Goal: Task Accomplishment & Management: Use online tool/utility

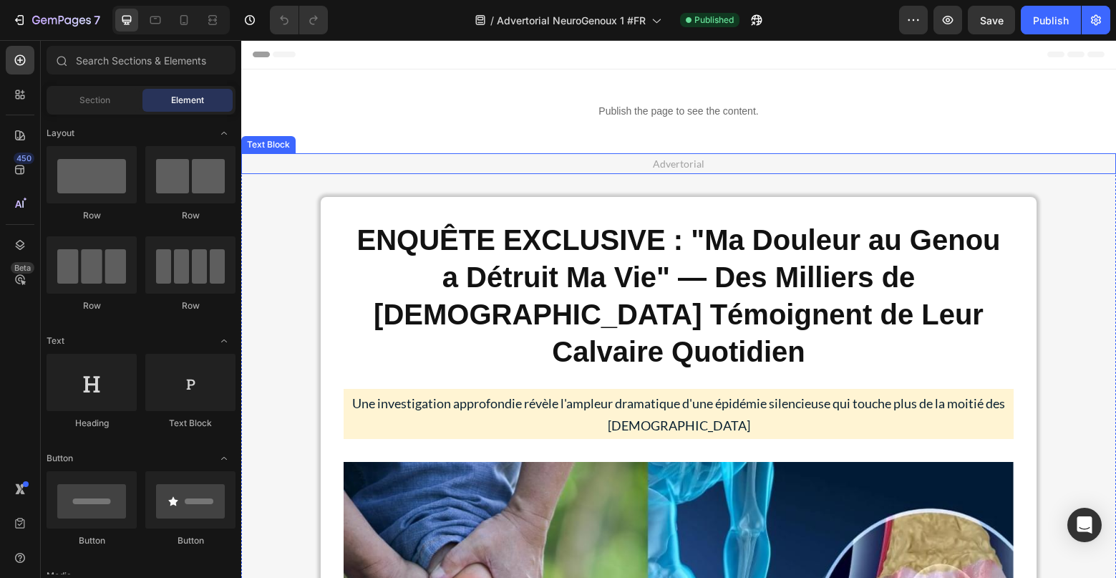
click at [680, 108] on p "Publish the page to see the content." at bounding box center [678, 111] width 875 height 15
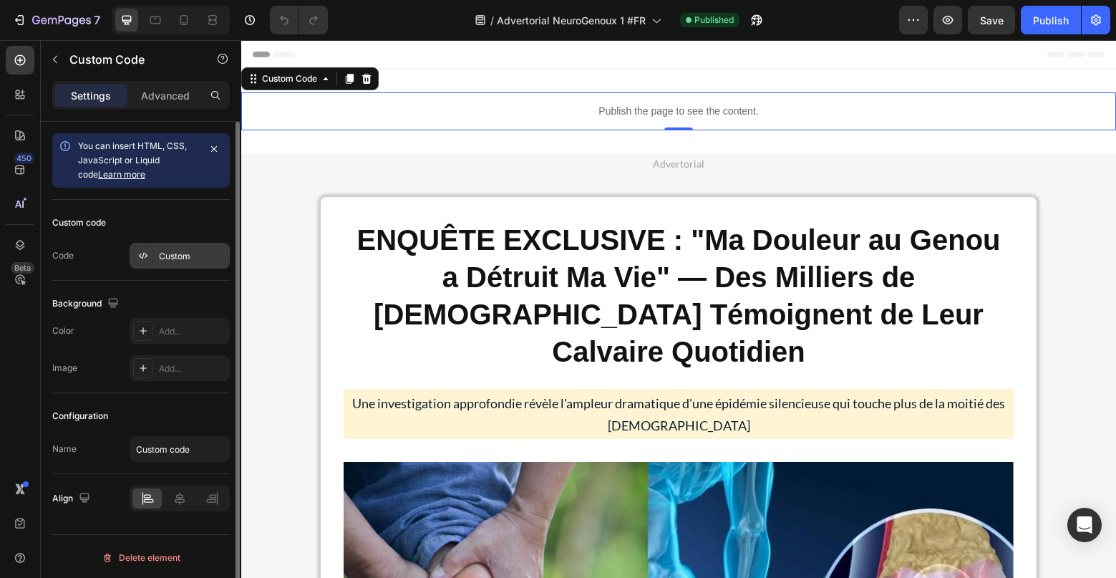
click at [171, 267] on div "Custom" at bounding box center [180, 256] width 100 height 26
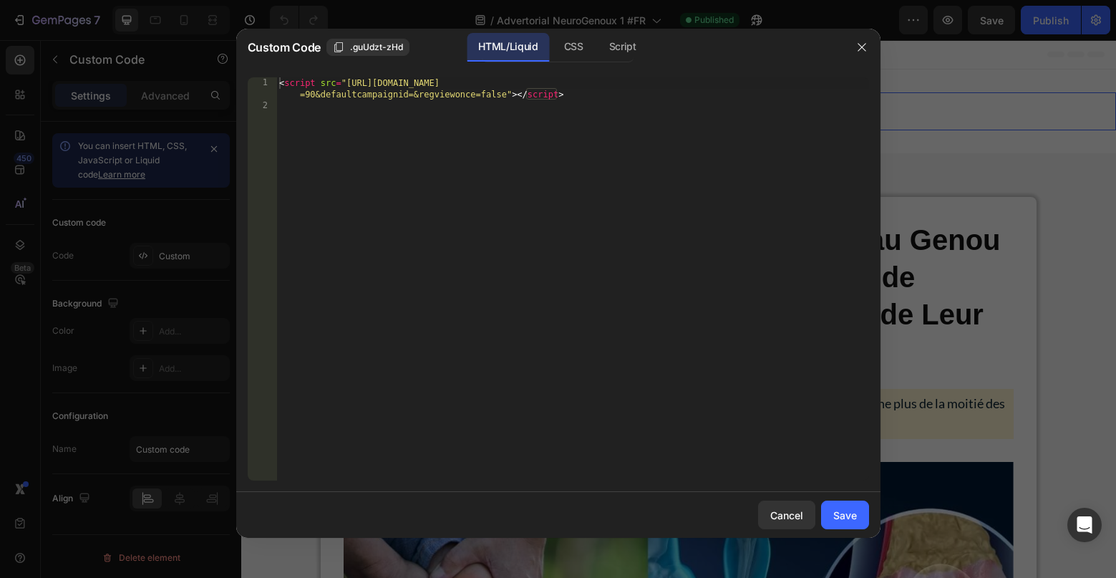
click at [722, 83] on div "< script src = "https://trk.curalise.com/unilpclick.js?attribution=lastpaid&coo…" at bounding box center [572, 295] width 593 height 437
paste textarea "[DOMAIN_NAME]"
type textarea "<script src="https://trk.curalise.com/unilpclick.js?attribution=lastpaid&cookie…"
click at [840, 508] on div "Save" at bounding box center [845, 514] width 24 height 15
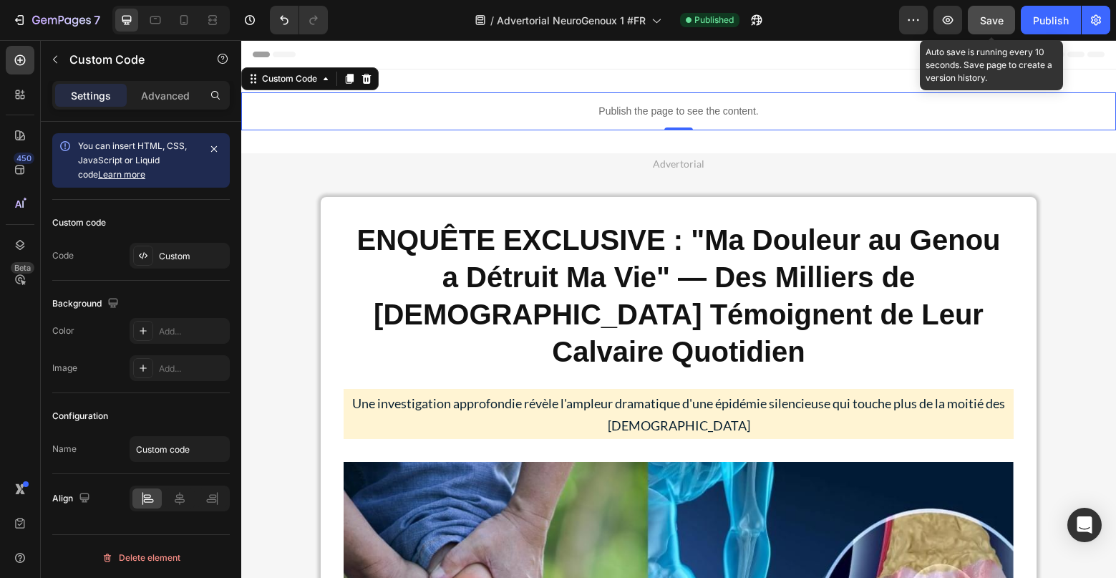
click at [983, 13] on div "Save" at bounding box center [992, 20] width 24 height 15
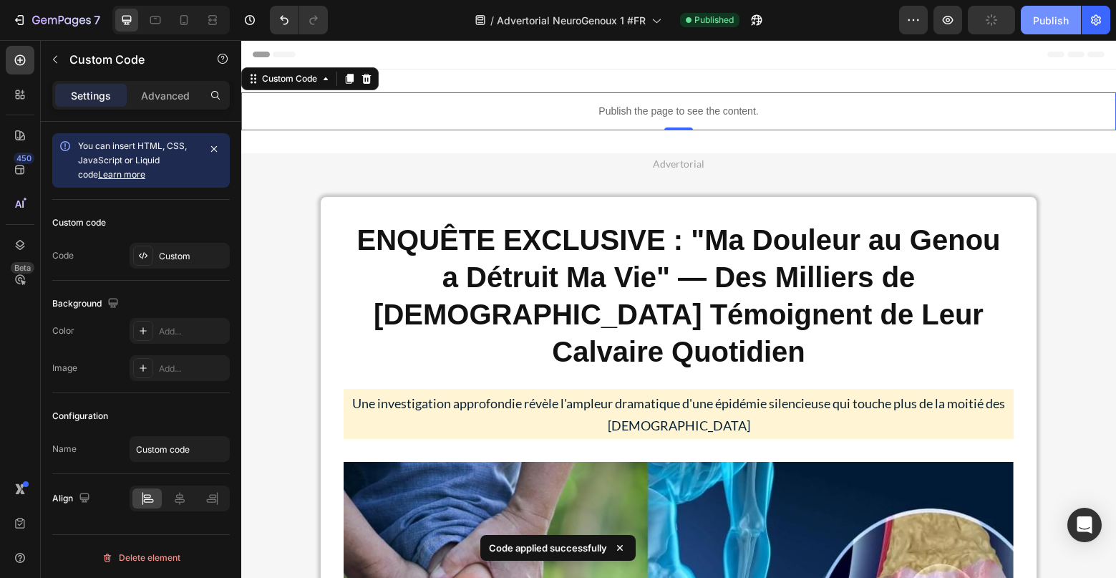
click at [1045, 16] on div "Publish" at bounding box center [1051, 20] width 36 height 15
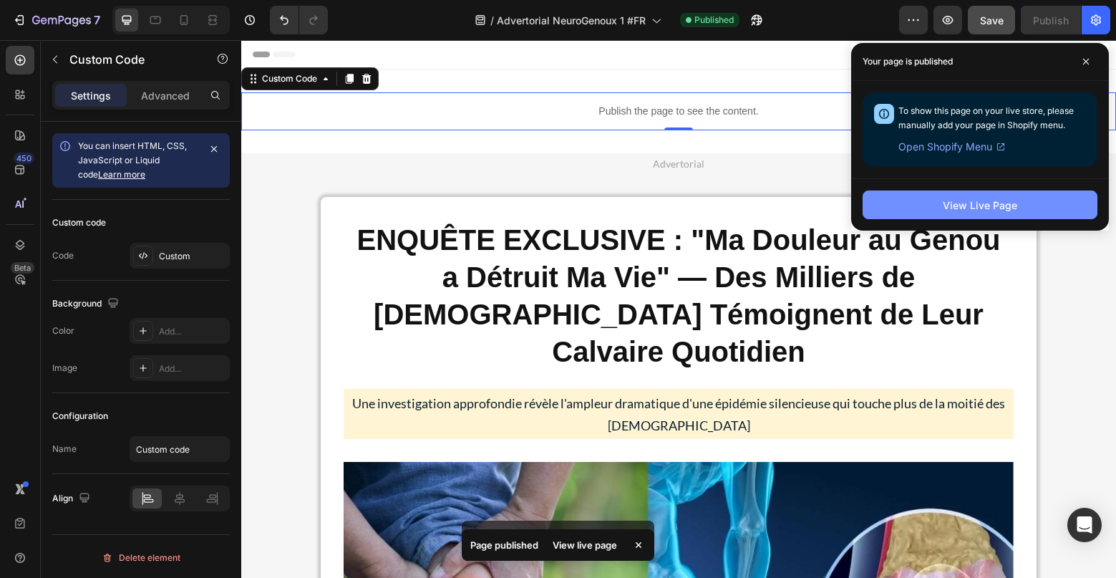
click at [1049, 205] on button "View Live Page" at bounding box center [979, 204] width 235 height 29
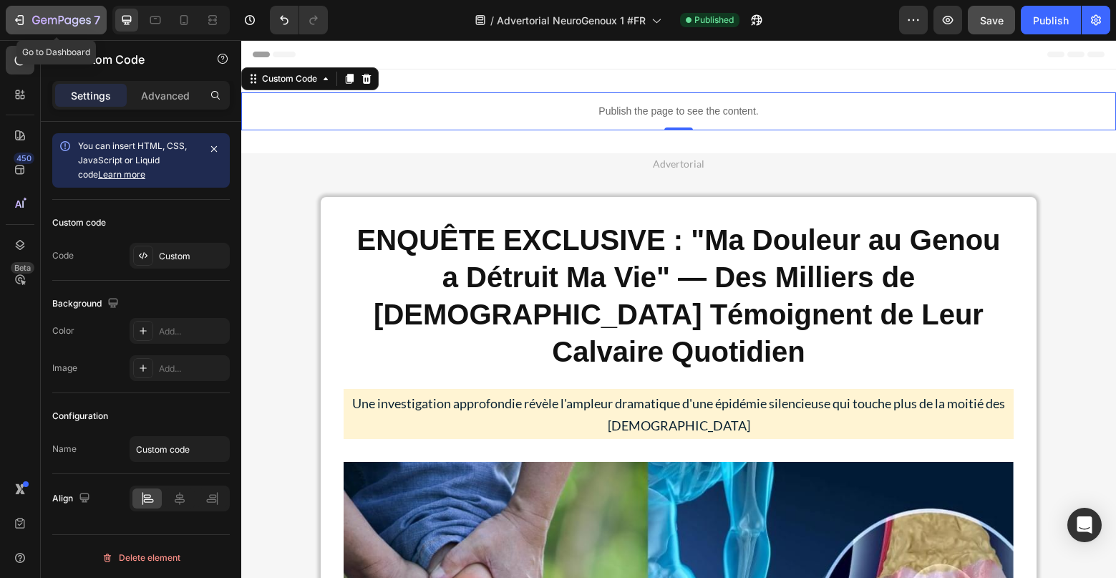
click at [68, 19] on icon "button" at bounding box center [67, 20] width 6 height 6
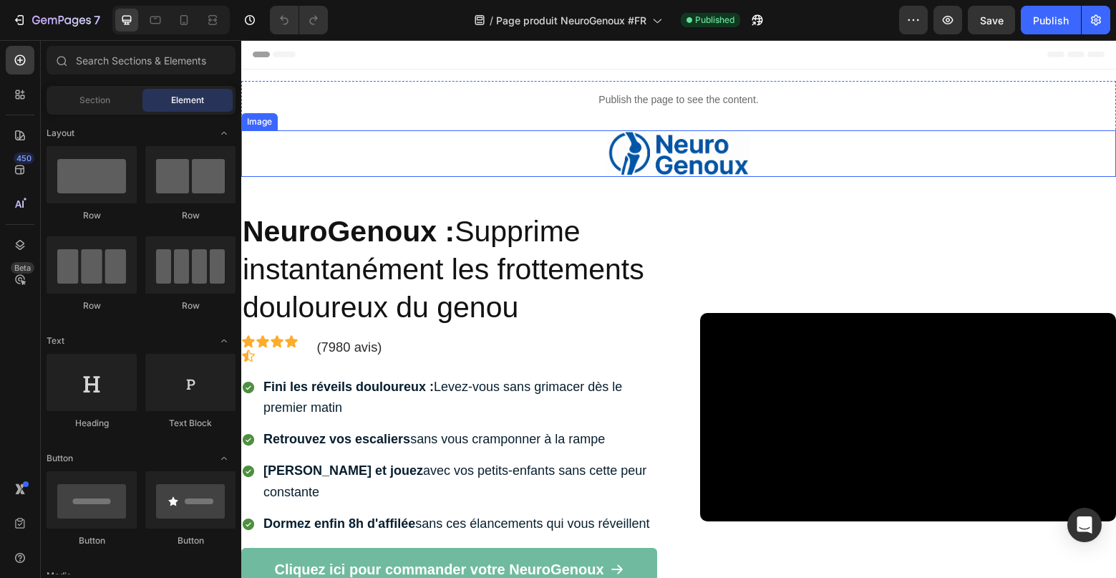
click at [360, 134] on div at bounding box center [678, 153] width 875 height 47
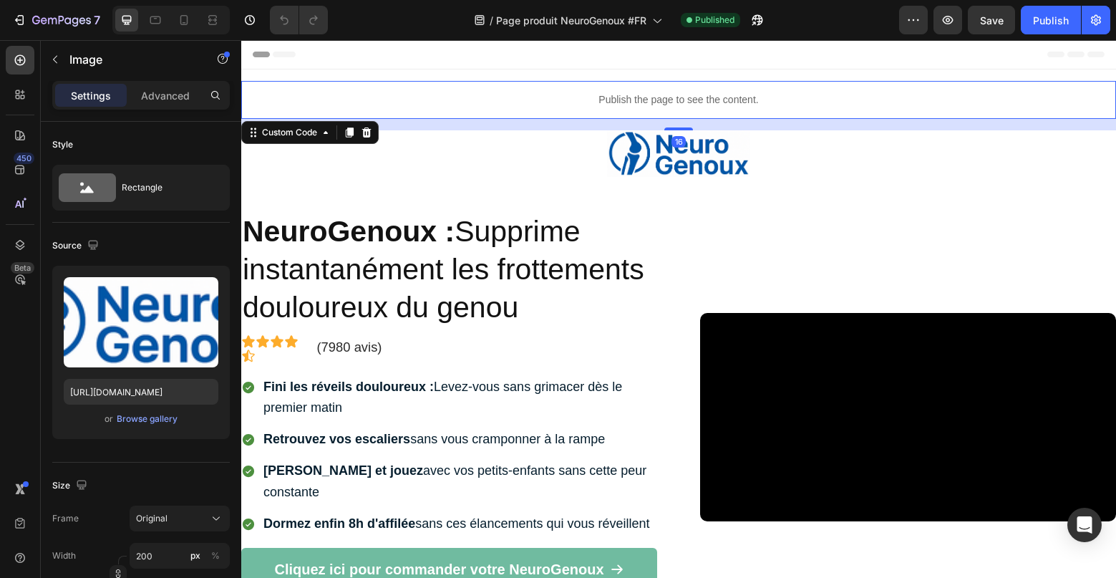
click at [661, 82] on div "Publish the page to see the content." at bounding box center [678, 100] width 875 height 38
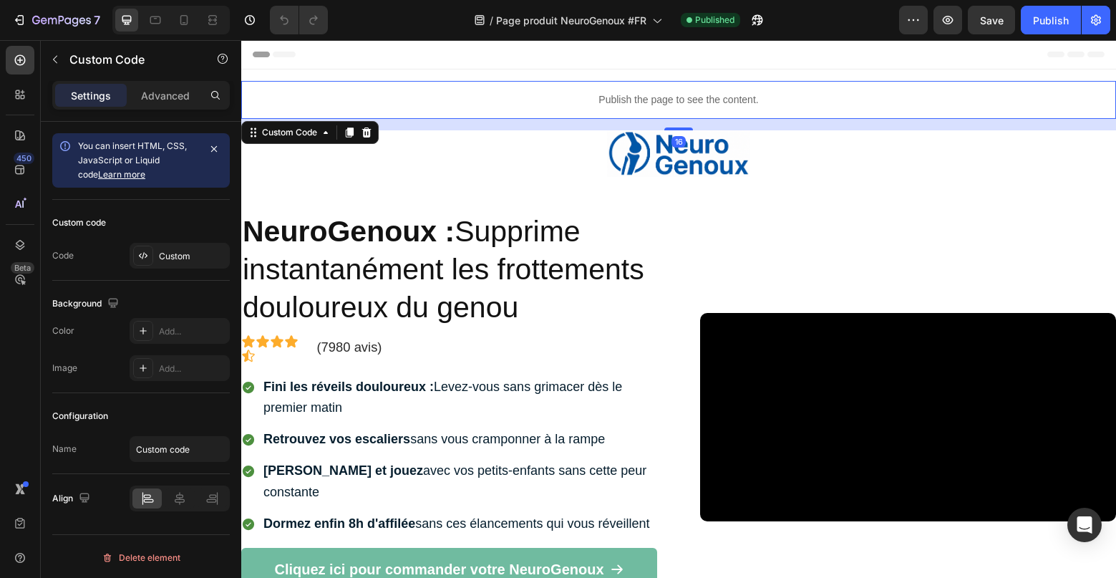
click at [659, 97] on p "Publish the page to see the content." at bounding box center [678, 99] width 875 height 15
click at [195, 243] on div "Custom" at bounding box center [180, 256] width 100 height 26
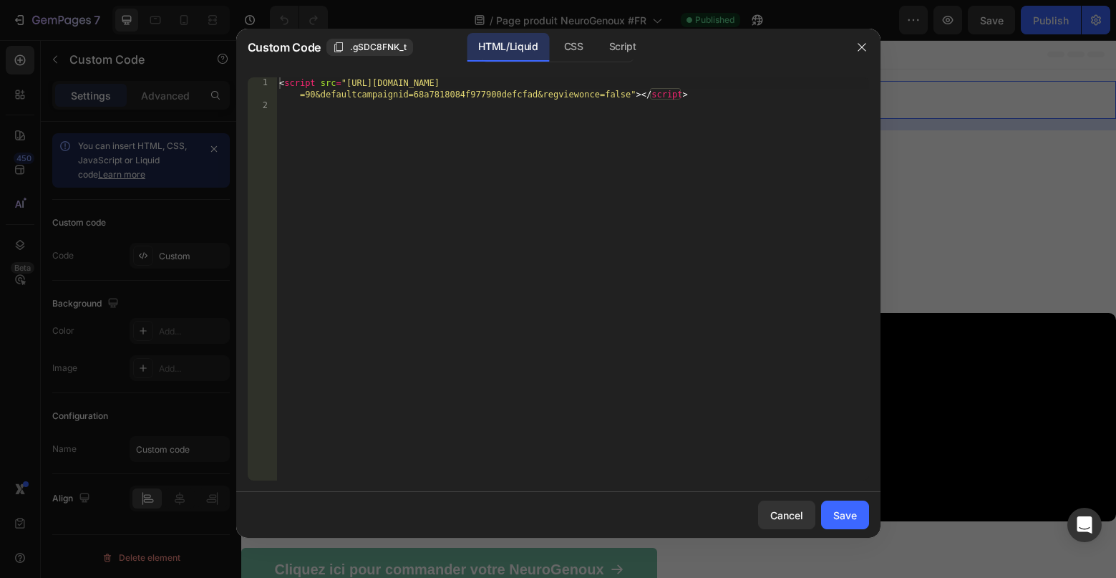
click at [713, 83] on div "< script src = "[URL][DOMAIN_NAME] =90&defaultcampaignid=68a7818084f977900defcf…" at bounding box center [572, 295] width 593 height 437
paste textarea "[DOMAIN_NAME]"
type textarea "<script src="[URL][DOMAIN_NAME][DOMAIN_NAME]"></script>"
drag, startPoint x: 855, startPoint y: 521, endPoint x: 865, endPoint y: 498, distance: 24.7
click at [855, 521] on div "Save" at bounding box center [845, 514] width 24 height 15
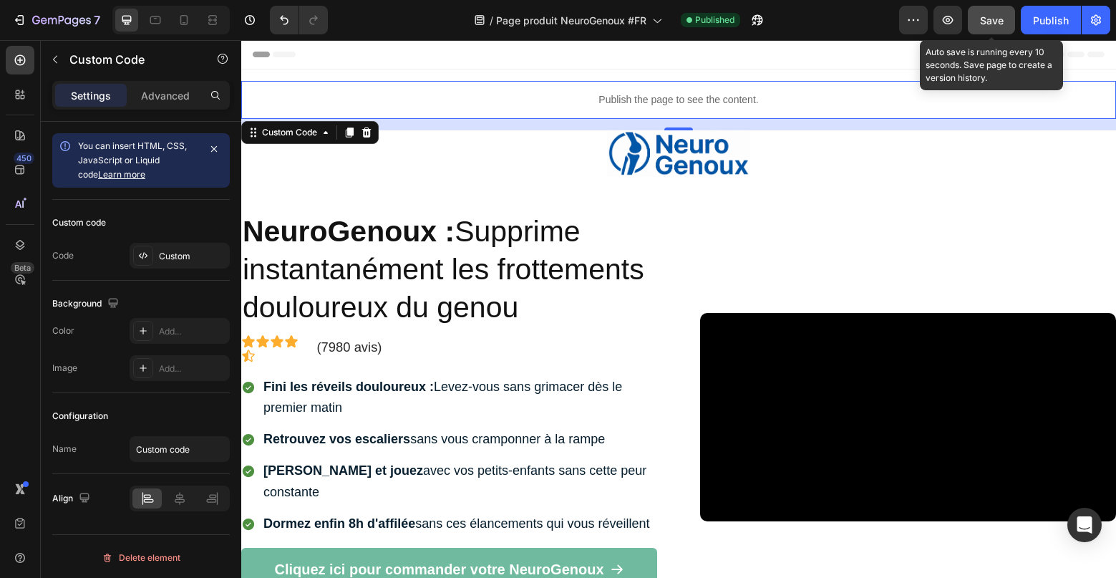
click at [997, 16] on span "Save" at bounding box center [992, 20] width 24 height 12
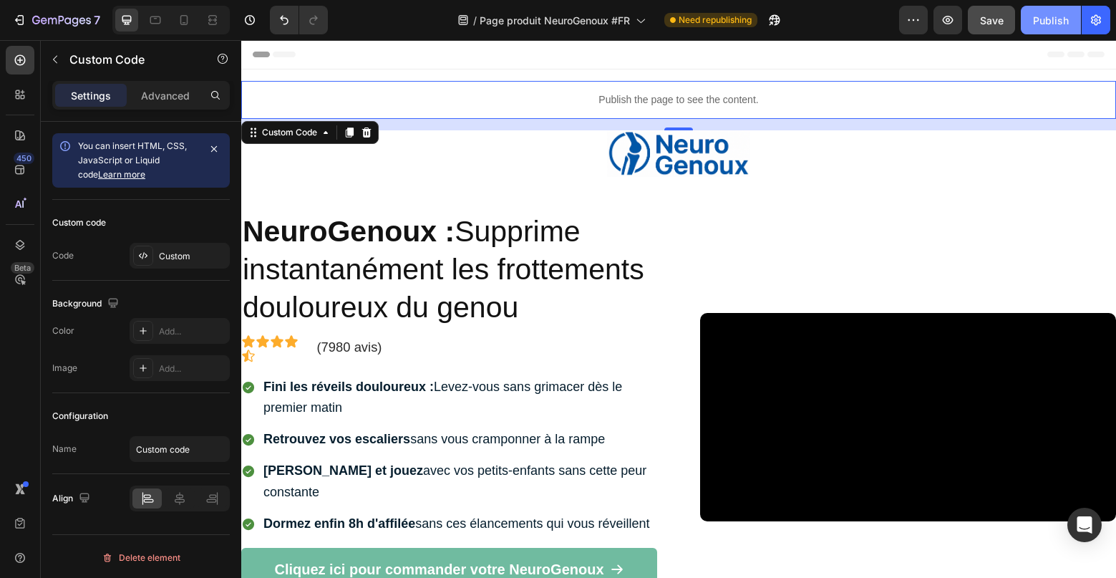
click at [1037, 6] on button "Publish" at bounding box center [1051, 20] width 60 height 29
